Goal: Find specific page/section

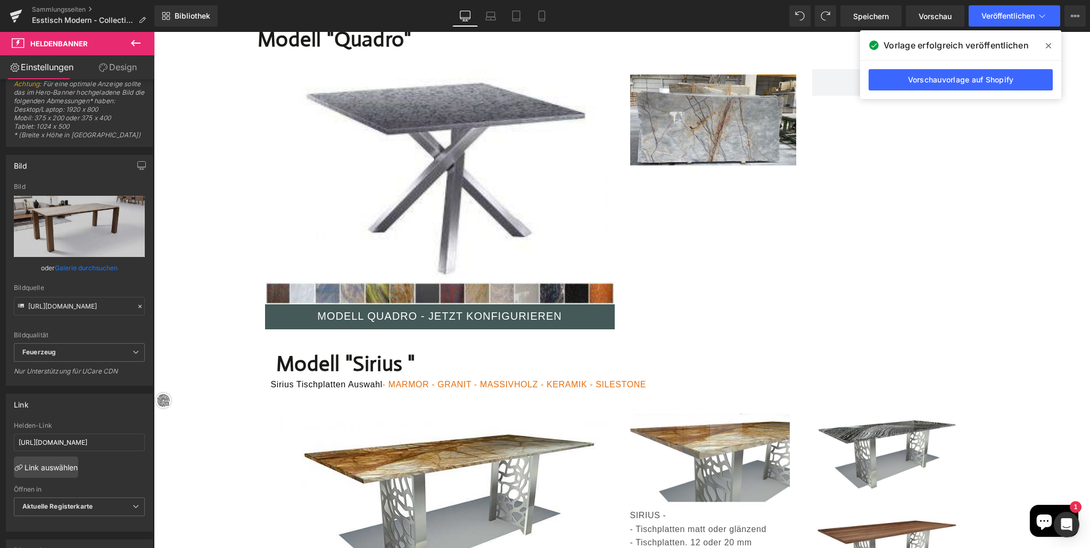
scroll to position [7197, 0]
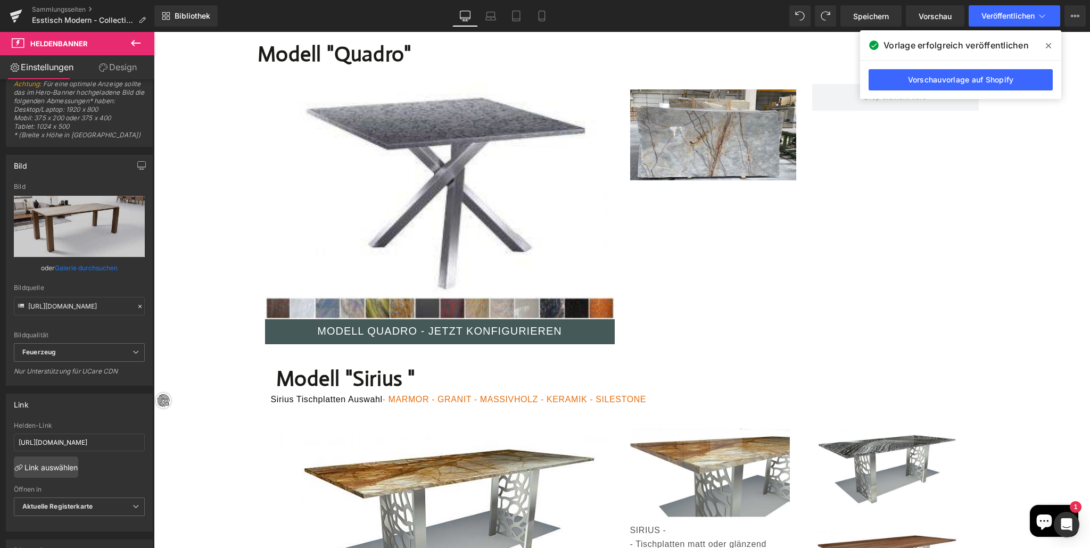
click at [405, 67] on font "Modell "Quadro"" at bounding box center [335, 54] width 154 height 26
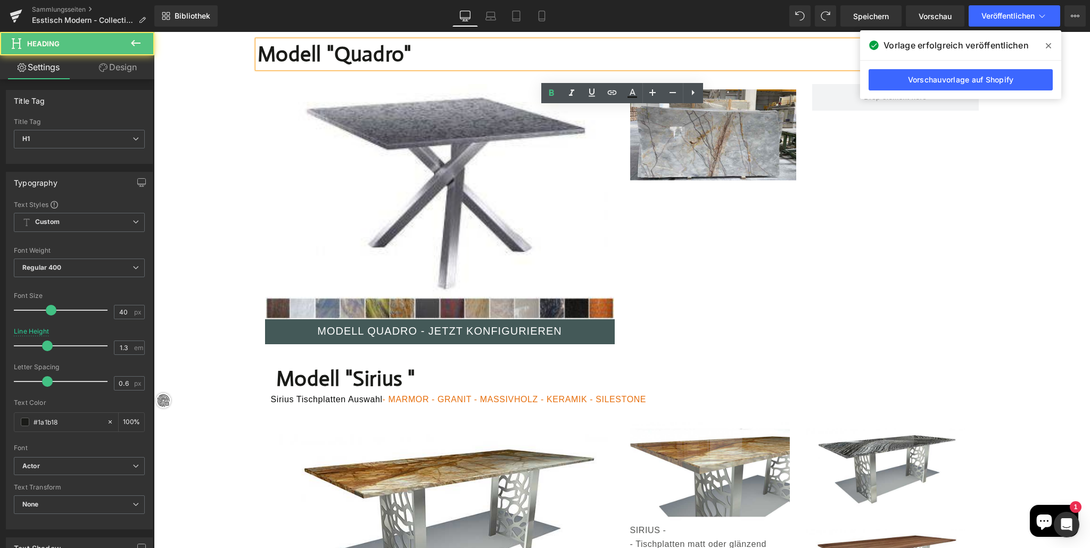
scroll to position [7116, 0]
